Goal: Information Seeking & Learning: Learn about a topic

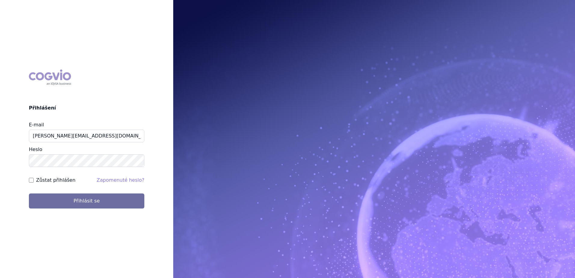
type input "marek.sejval@astrazeneca.com"
click at [29, 193] on button "Přihlásit se" at bounding box center [86, 200] width 115 height 15
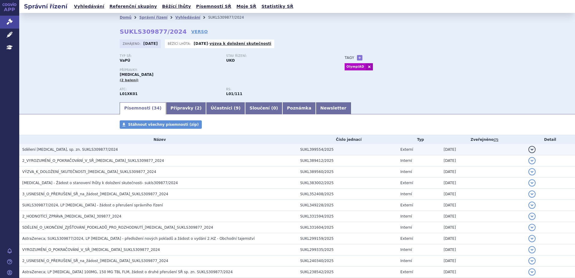
click at [102, 149] on h3 "Sdělení LYNPARZA, sp. zn. SUKLS309877/2024" at bounding box center [159, 149] width 275 height 6
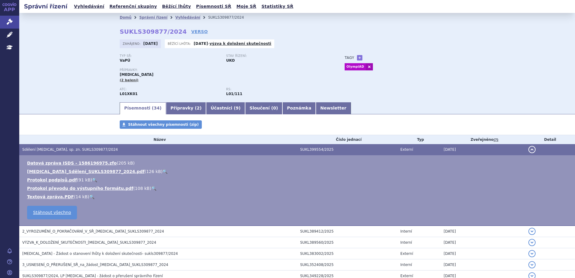
click at [162, 172] on link "🔍" at bounding box center [164, 171] width 5 height 5
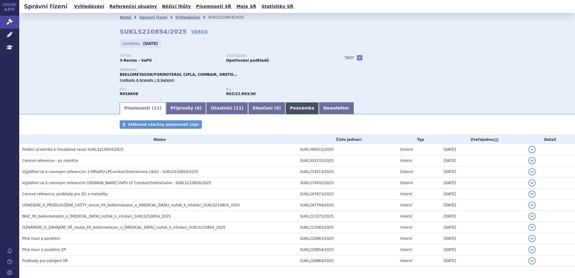
click at [285, 111] on link "Poznámka" at bounding box center [301, 108] width 33 height 12
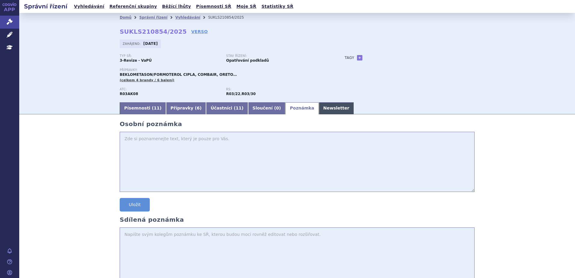
click at [319, 108] on link "Newsletter" at bounding box center [336, 108] width 35 height 12
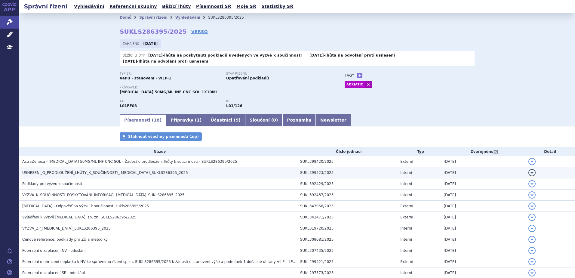
click at [167, 170] on h3 "USNESENÍ_O_PRODLOUŽENÍ_LHŮTY_K_SOUČINNOSTI_[MEDICAL_DATA]_SUKLS286395_2025" at bounding box center [159, 173] width 275 height 6
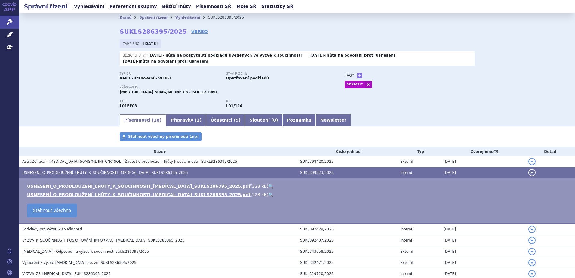
click at [268, 184] on link "🔍" at bounding box center [270, 186] width 5 height 5
